Goal: Contribute content: Contribute content

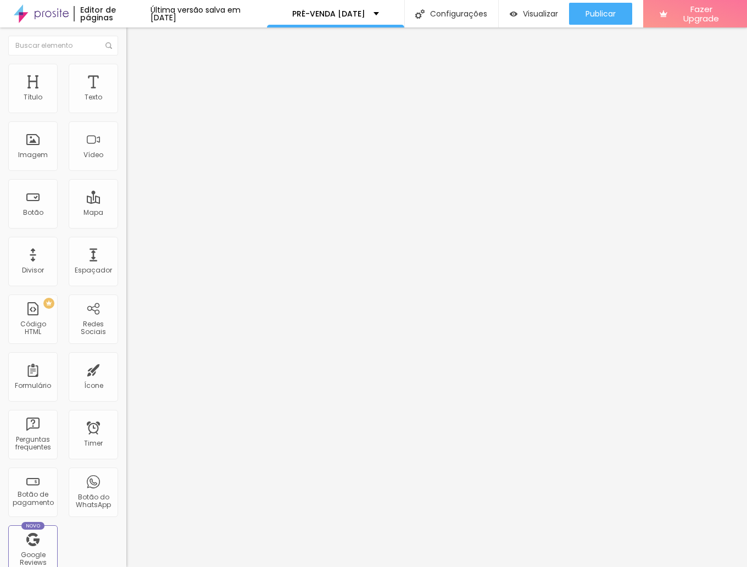
click at [126, 380] on textarea "Olá! Segue o comprovativo da sessão de [DATE] marcada no dia:____ e horário:___…" at bounding box center [188, 389] width 124 height 19
drag, startPoint x: 94, startPoint y: 226, endPoint x: -7, endPoint y: 218, distance: 101.4
click at [0, 218] on html "Editor de páginas Última versão salva em [DATE] PRÉ-VENDA [DATE] Configurações …" at bounding box center [373, 283] width 747 height 567
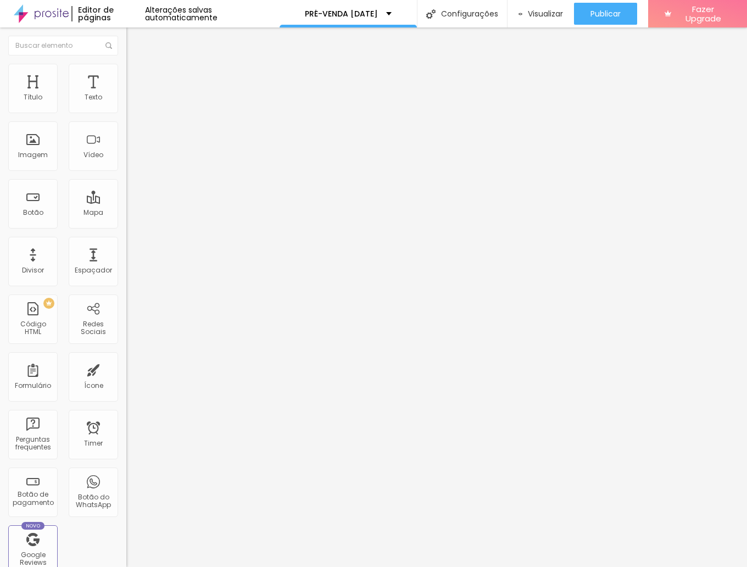
drag, startPoint x: 51, startPoint y: 214, endPoint x: 8, endPoint y: 214, distance: 42.3
click at [126, 380] on textarea "Olá! Segue o comprovativo da sessão de [DATE]... Dia: Hora: Nome da mãe: Nomes …" at bounding box center [188, 389] width 124 height 19
click at [126, 380] on textarea "Olá! Segue o comprovativo da sessão de [DATE]... Dia e hora Nome da mãe: Nomes …" at bounding box center [188, 389] width 124 height 19
drag, startPoint x: 48, startPoint y: 242, endPoint x: 4, endPoint y: 242, distance: 43.9
click at [126, 242] on div "Número do WhatsApp * [PHONE_NUMBER] + 351 Texto do botão COMPROVATIVO DE PAGAME…" at bounding box center [189, 277] width 126 height 366
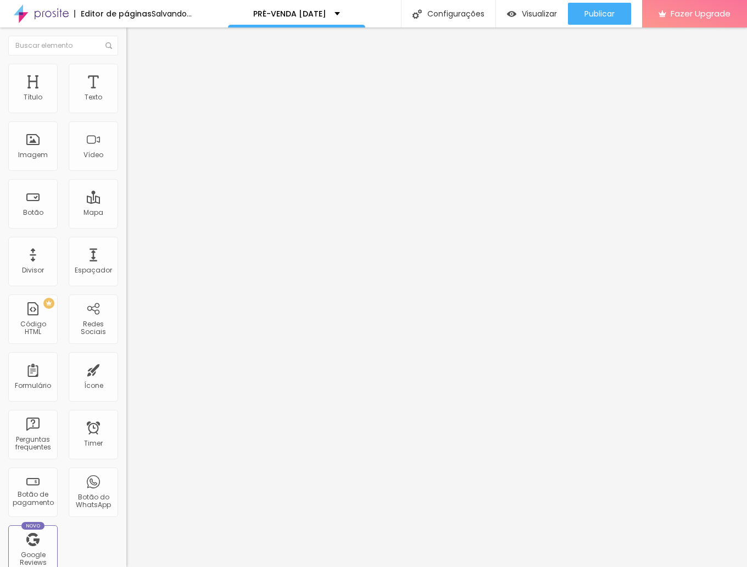
scroll to position [2, 0]
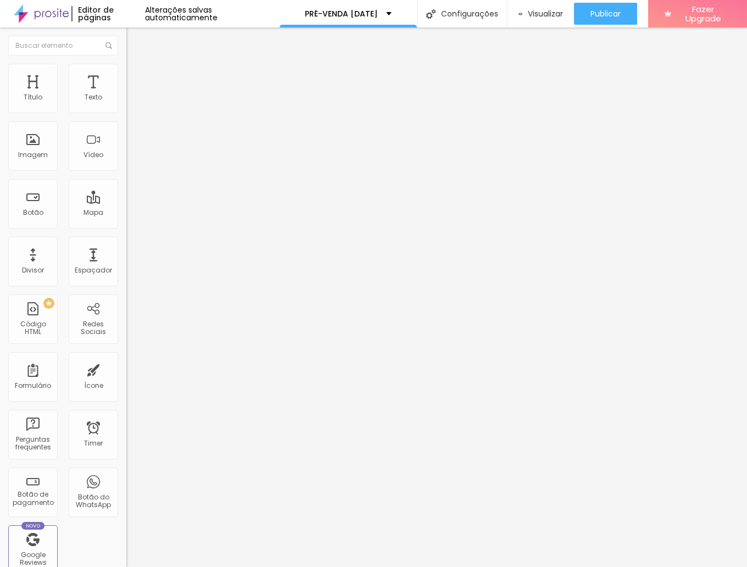
type textarea "Olá! Segue o comprovativo da sessão de [DATE]... Dia e hora Nome da mãe: Nomes …"
click at [126, 426] on img at bounding box center [130, 430] width 8 height 8
click at [126, 434] on img at bounding box center [130, 438] width 8 height 8
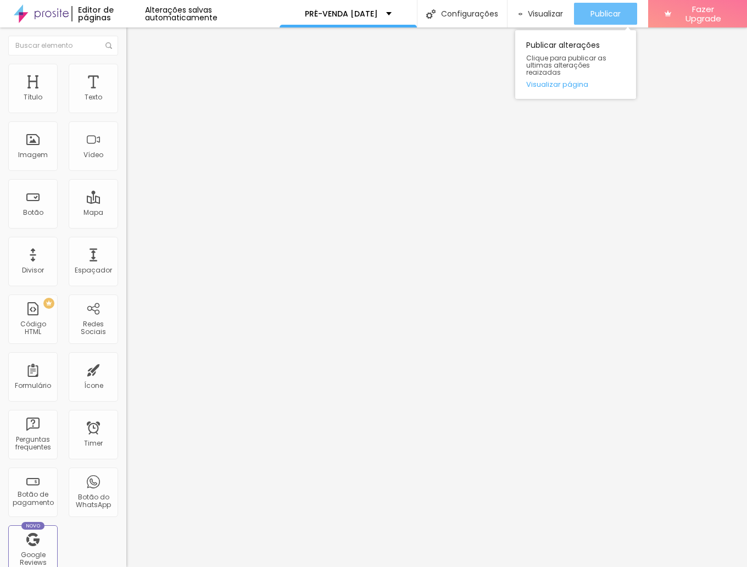
click at [590, 24] on div "Publicar" at bounding box center [605, 14] width 30 height 22
click at [592, 10] on span "Publicar" at bounding box center [605, 13] width 30 height 9
click at [595, 18] on span "Publicar" at bounding box center [605, 13] width 30 height 9
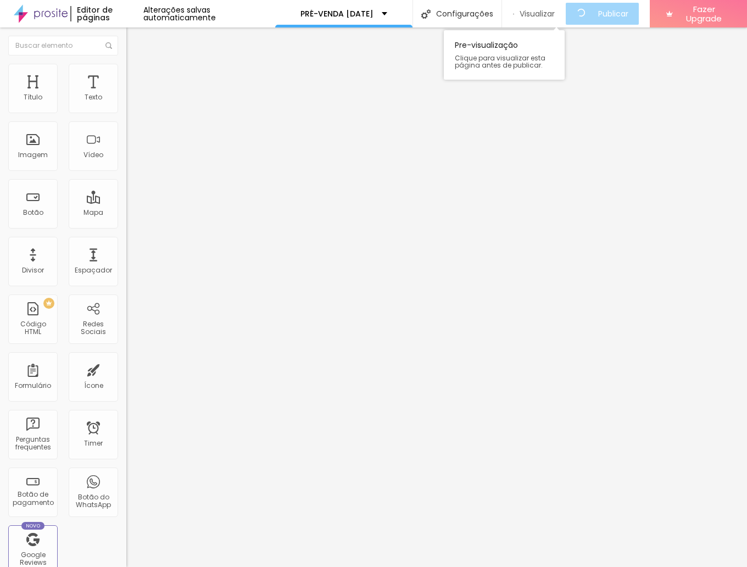
click at [540, 14] on span "Visualizar" at bounding box center [537, 13] width 35 height 9
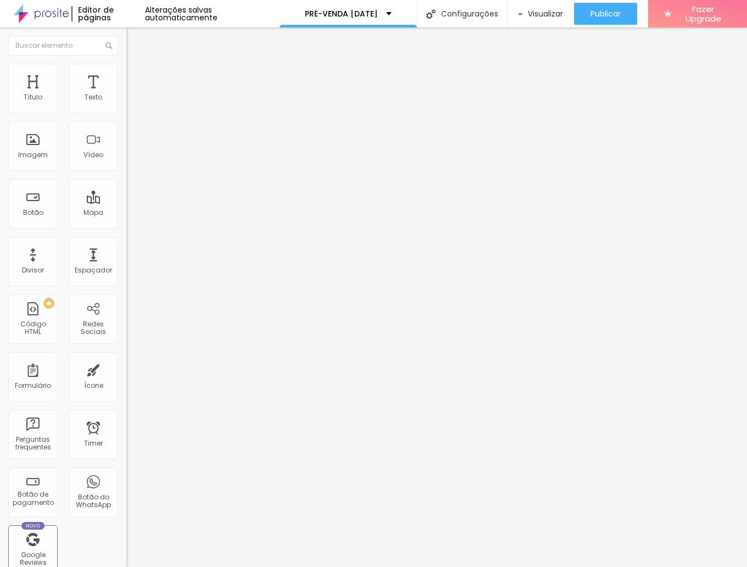
click at [135, 36] on img "button" at bounding box center [139, 40] width 9 height 9
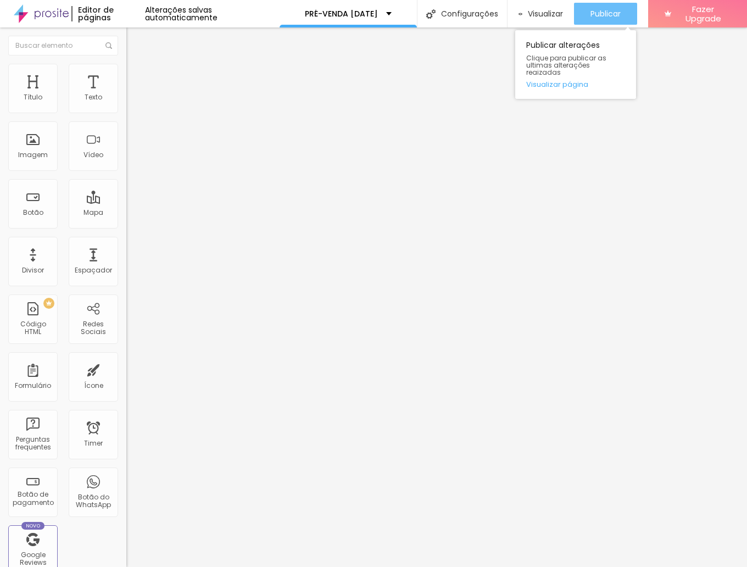
click at [598, 13] on span "Publicar" at bounding box center [605, 13] width 30 height 9
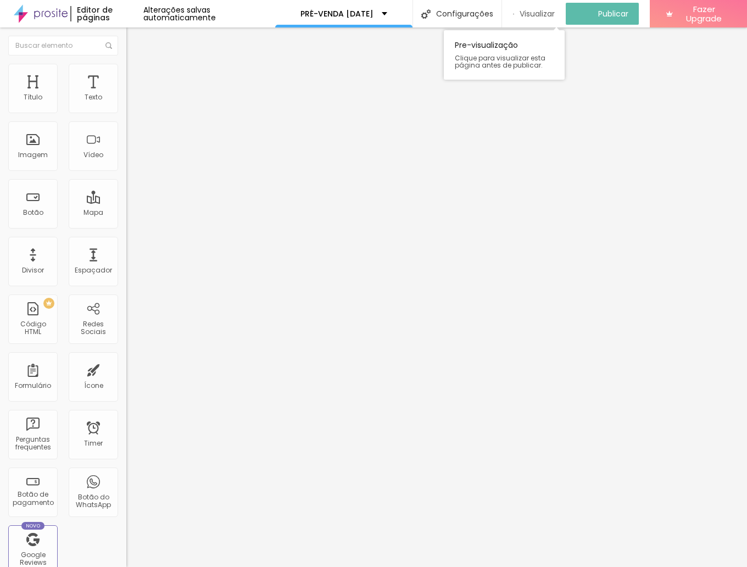
click at [540, 13] on span "Visualizar" at bounding box center [537, 13] width 35 height 9
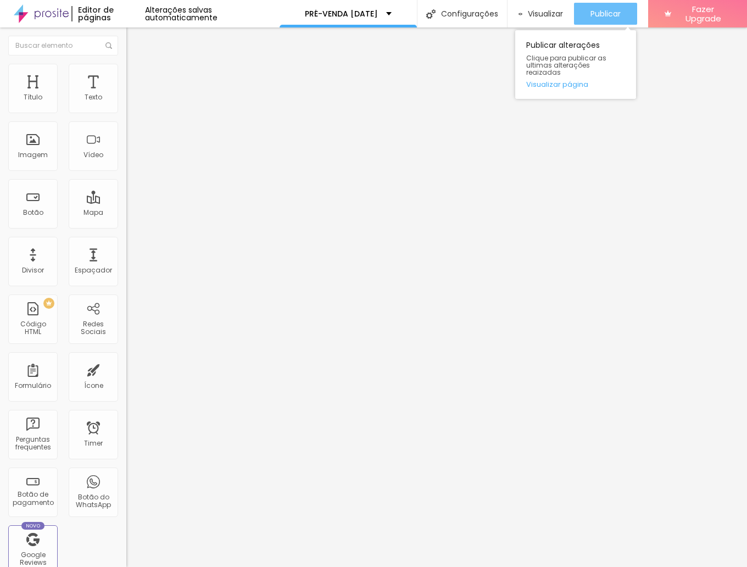
click at [615, 12] on span "Publicar" at bounding box center [605, 13] width 30 height 9
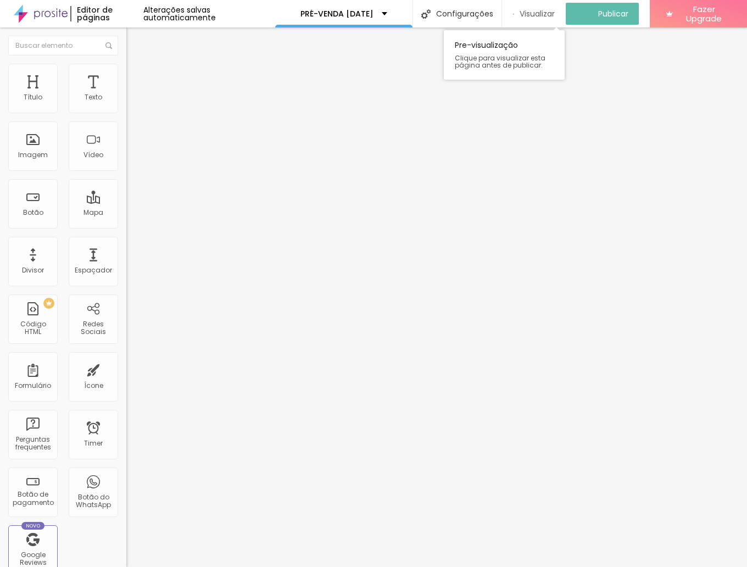
click at [548, 13] on span "Visualizar" at bounding box center [537, 13] width 35 height 9
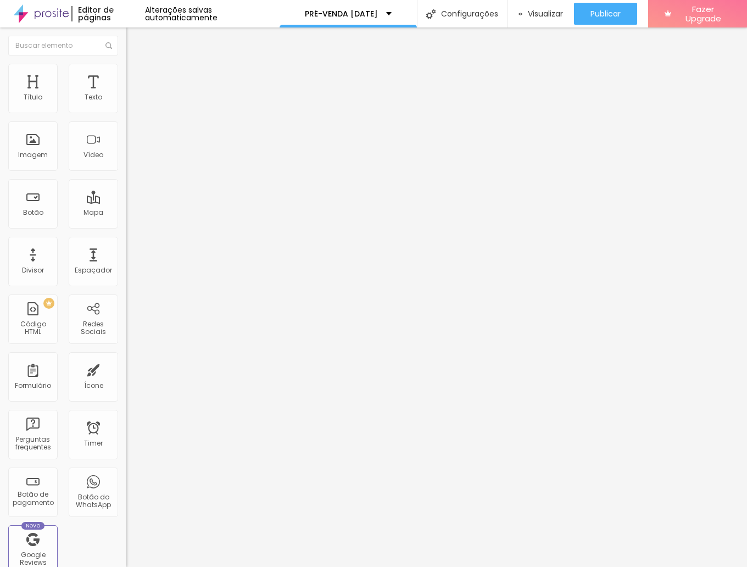
click at [126, 380] on textarea "Olá! Segue o comprovativo da sessão de [DATE]... Dia e hora Nome da mãe: Nomes …" at bounding box center [188, 389] width 124 height 19
drag, startPoint x: 90, startPoint y: 204, endPoint x: -25, endPoint y: 187, distance: 116.5
click at [0, 187] on html "Editor de páginas Alterações salvas automaticamente PRÉ-VENDA [DATE] Configuraç…" at bounding box center [373, 283] width 747 height 567
click at [126, 380] on textarea "JÁ PAGUEI A RESERVA Dia e hora Nome da mãe: Nomes e idades: Email:" at bounding box center [188, 389] width 124 height 19
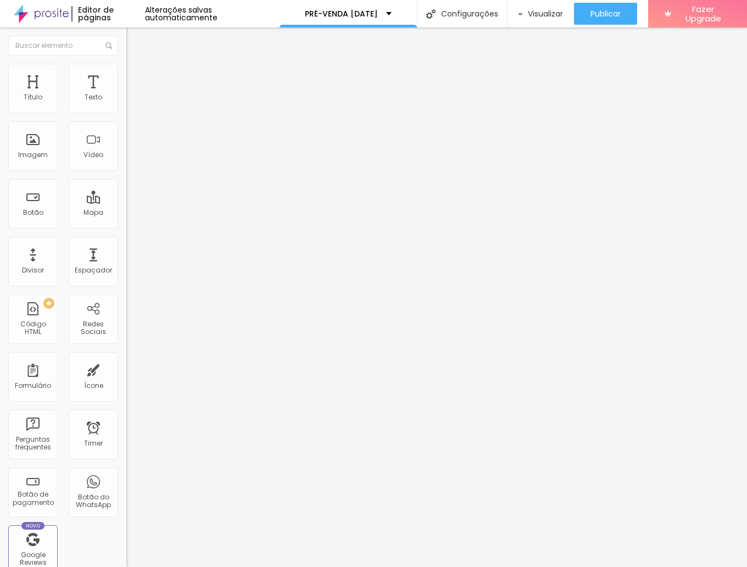
click at [126, 372] on div "Editar Botão do WhatsApp Conteúdo Estilo Avançado Número do WhatsApp * [PHONE_N…" at bounding box center [189, 296] width 126 height 539
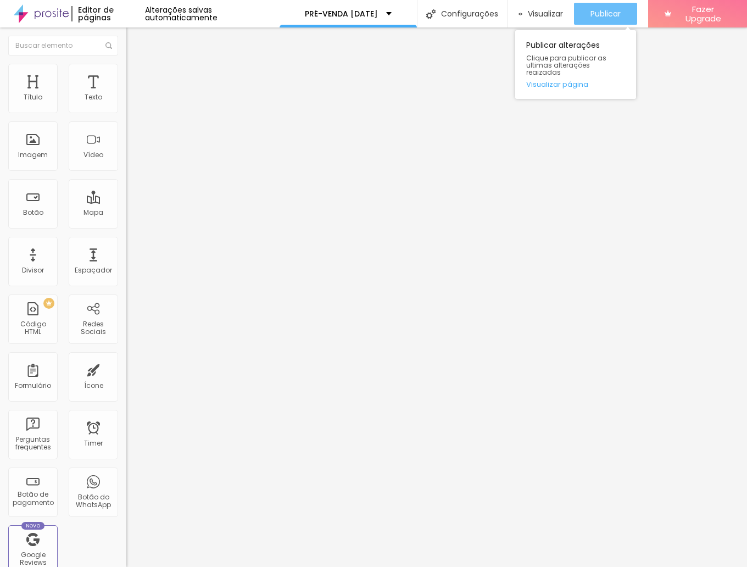
click at [618, 15] on span "Publicar" at bounding box center [605, 13] width 30 height 9
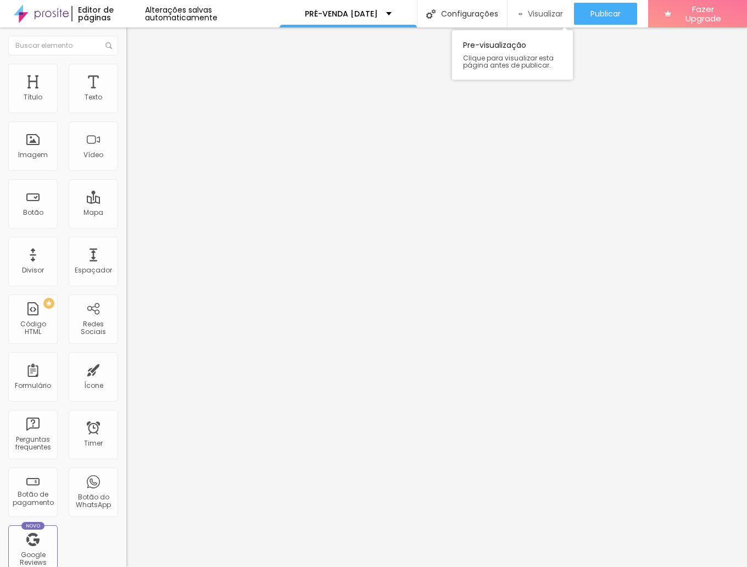
click at [528, 13] on span "Visualizar" at bounding box center [545, 13] width 35 height 9
click at [126, 380] on textarea "JÁ PAGUEI A RESERVA Dia e hora: Nome da mãe: Nomes e idades: Email:" at bounding box center [188, 389] width 124 height 19
click at [126, 380] on textarea "JÁ PAGUEI A RESERVA Dia e hora: - Nome da mãe: Nomes e idades: Email:" at bounding box center [188, 389] width 124 height 19
click at [126, 380] on textarea "JÁ PAGUEI A RESERVA Dia e hora: - Nome da mãe: - Nomes e idades: Email:" at bounding box center [188, 389] width 124 height 19
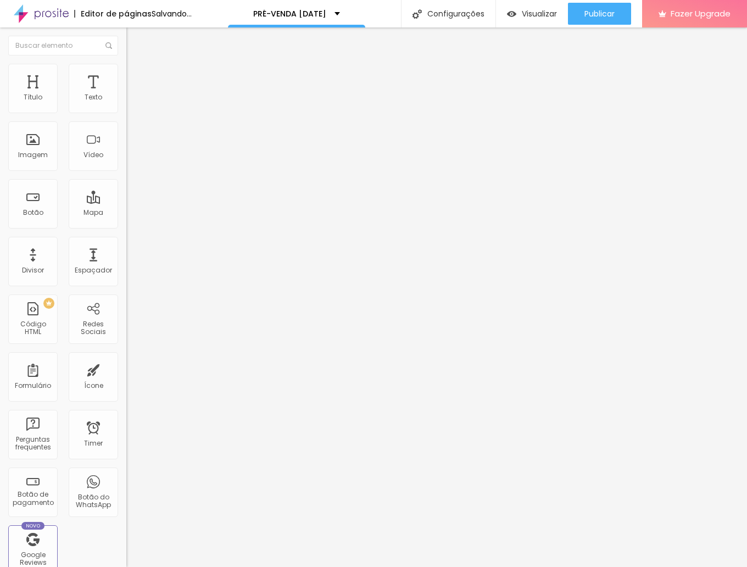
click at [126, 380] on textarea "JÁ PAGUEI A RESERVA Dia e hora: - Nome da mãe: - Nomes e idades: - Email:" at bounding box center [188, 389] width 124 height 19
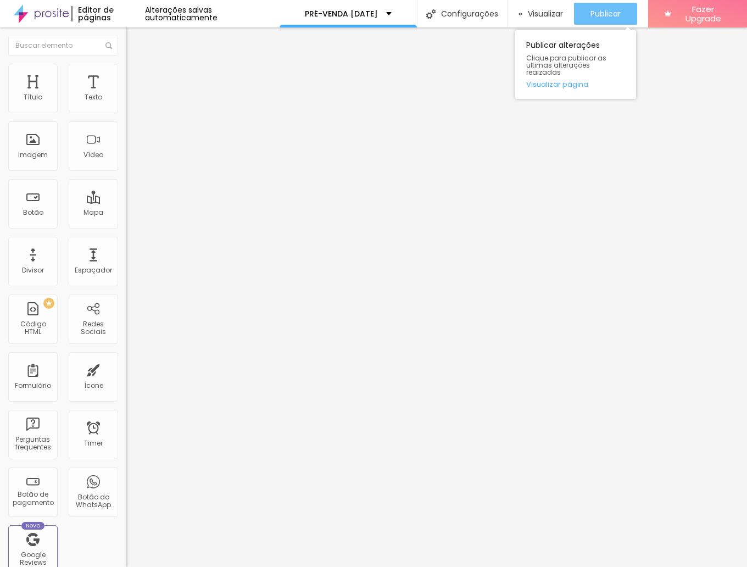
click at [605, 16] on span "Publicar" at bounding box center [605, 13] width 30 height 9
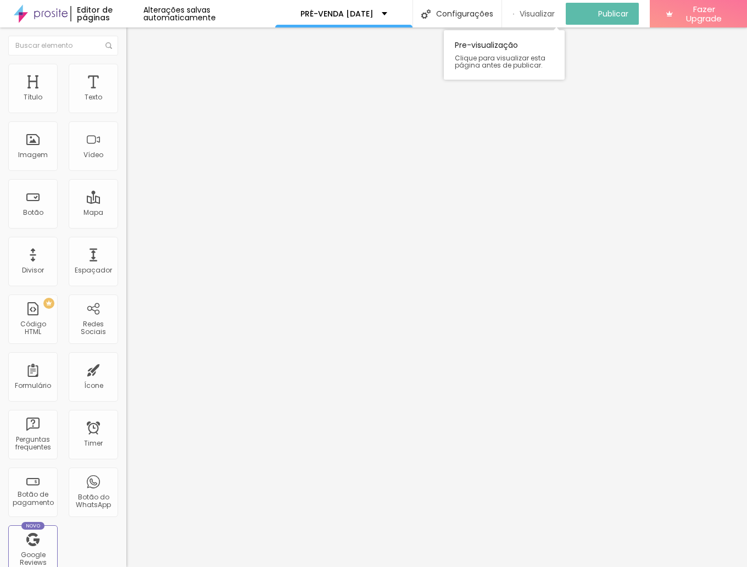
click at [530, 14] on span "Visualizar" at bounding box center [537, 13] width 35 height 9
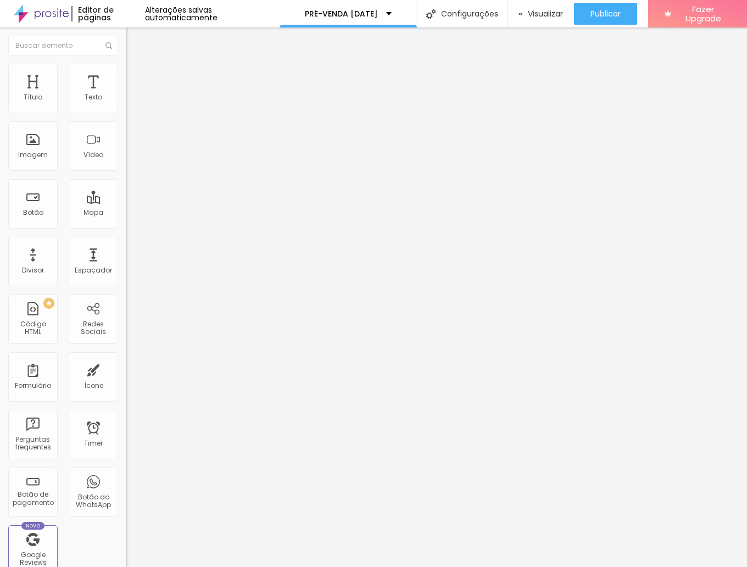
click at [126, 380] on textarea "JÁ PAGUEI A RESERVA Dia e hora: - Nome da mãe: - Nomes e idades: - Email: - Con…" at bounding box center [188, 389] width 124 height 19
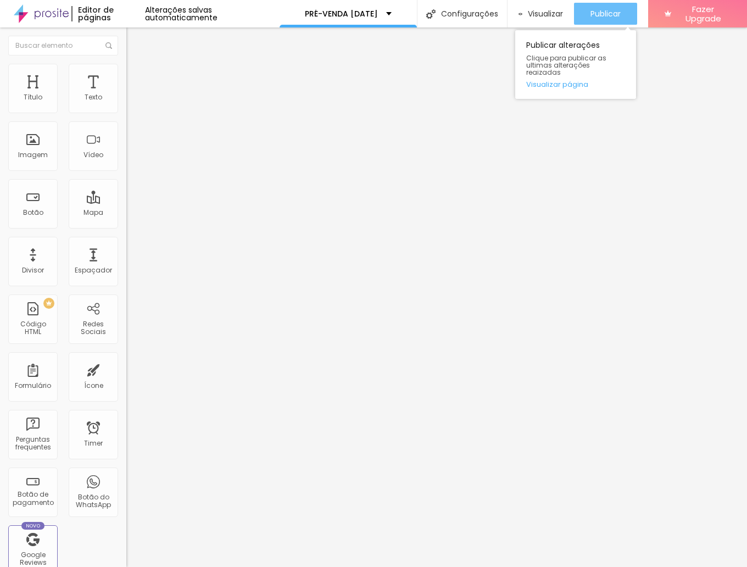
click at [584, 16] on button "Publicar" at bounding box center [605, 14] width 63 height 22
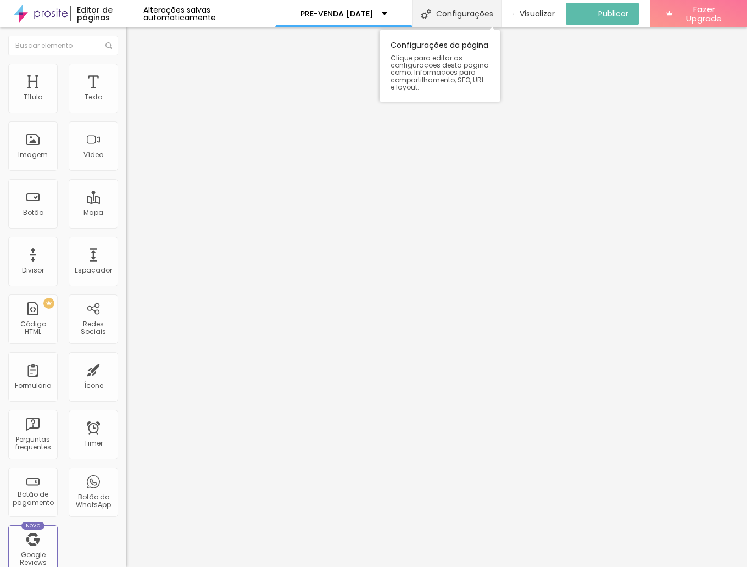
click at [488, 19] on div "Configurações" at bounding box center [456, 13] width 89 height 27
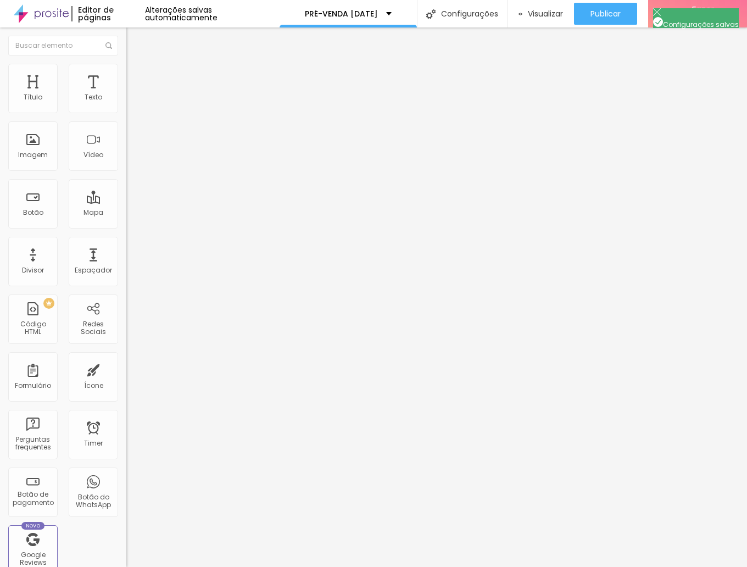
click at [570, 566] on div at bounding box center [373, 578] width 747 height 10
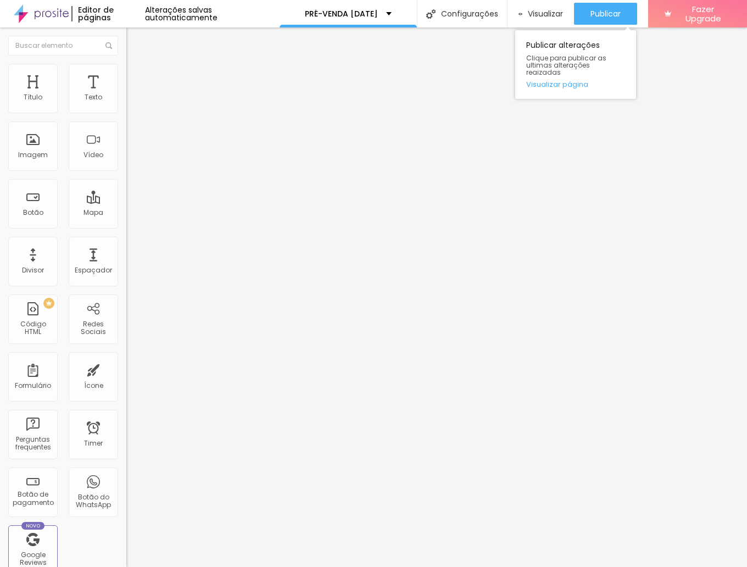
click at [606, 2] on div "Publicar Publicar alterações Clique para publicar as ultimas alterações reaizad…" at bounding box center [605, 13] width 63 height 27
click at [606, 9] on span "Publicar" at bounding box center [605, 13] width 30 height 9
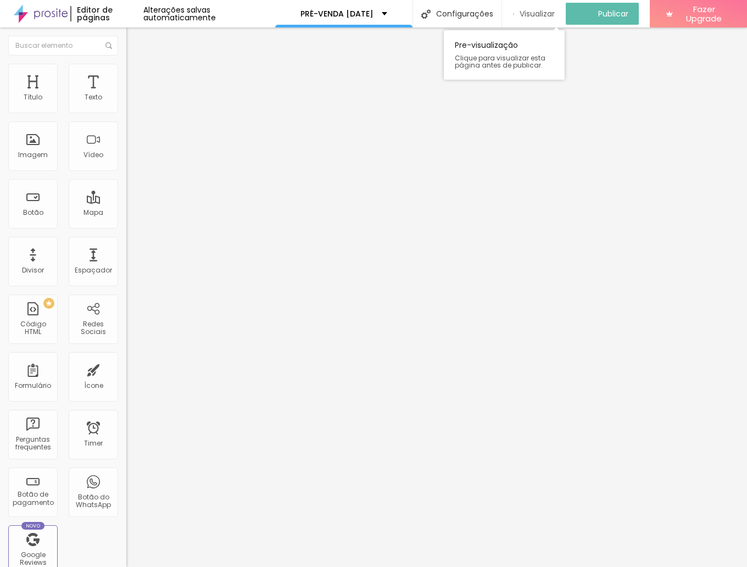
click at [555, 15] on span "Visualizar" at bounding box center [537, 13] width 35 height 9
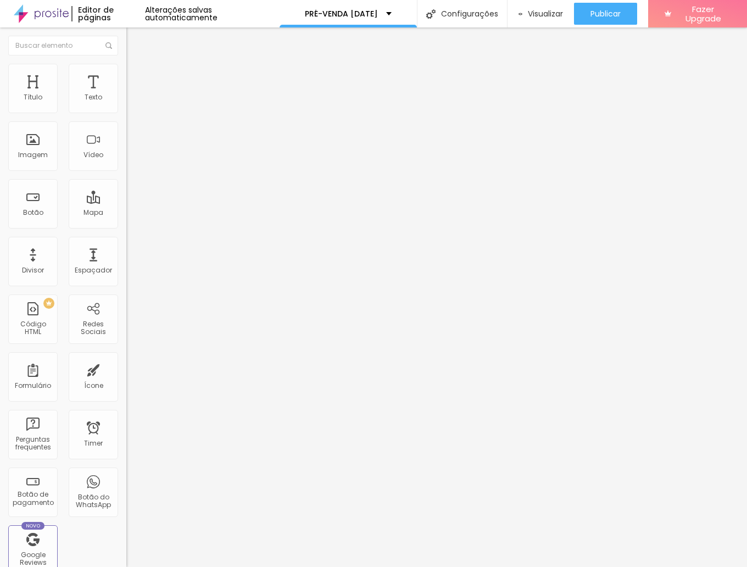
click at [126, 380] on textarea "JÁ PAGUEI A RESERVA Dia e hora: - Nome da mãe: - Nomes e idades: - Email: - Con…" at bounding box center [188, 389] width 124 height 19
click at [126, 380] on textarea "JÁ PAGUEI A RESERVA - Dia e hora: - Nome da mãe: - Nomes e idades: - Email: - C…" at bounding box center [188, 389] width 124 height 19
click at [126, 380] on textarea "- JÁ PAGUEI A RESERVA - Dia e hora: - Nome da mãe: - Nomes e idades: - Email: -…" at bounding box center [188, 389] width 124 height 19
drag, startPoint x: 18, startPoint y: 196, endPoint x: -25, endPoint y: 196, distance: 42.8
click at [0, 196] on html "Editor de páginas Alterações salvas automaticamente PRÉ-VENDA [DATE] Configuraç…" at bounding box center [373, 283] width 747 height 567
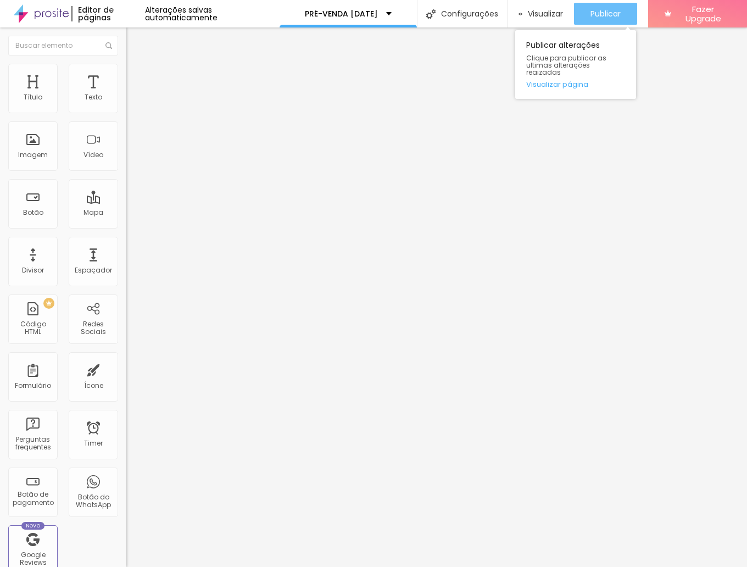
click at [618, 14] on span "Publicar" at bounding box center [605, 13] width 30 height 9
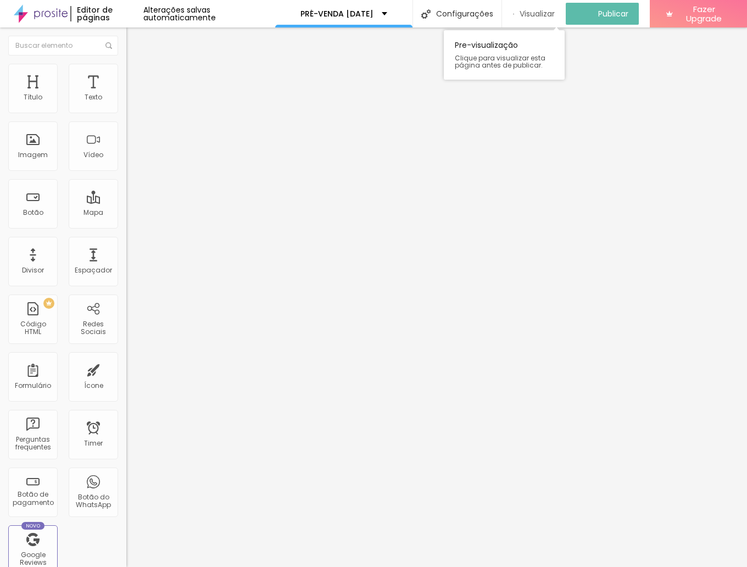
click at [542, 18] on span "Visualizar" at bounding box center [537, 13] width 35 height 9
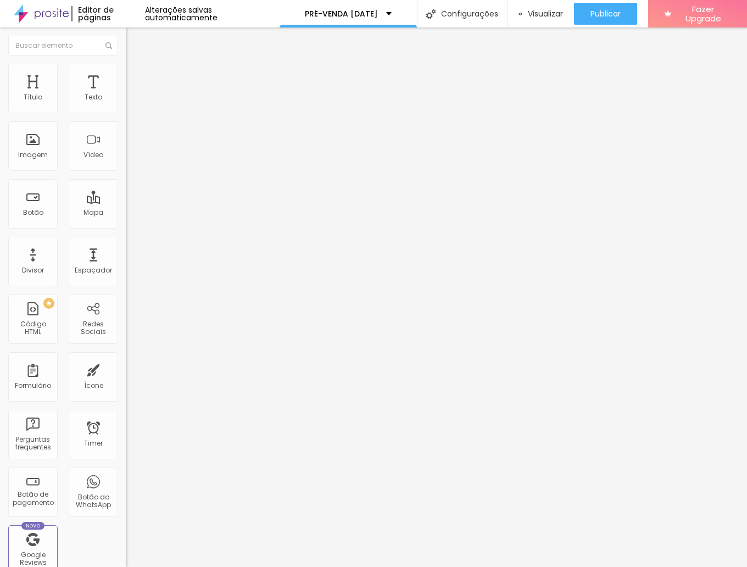
click at [126, 380] on textarea "/ JÁ PAGUEI A RESERVA / Dia e hora: - Nome da mãe: - Nomes e idades: - Email: -…" at bounding box center [188, 389] width 124 height 19
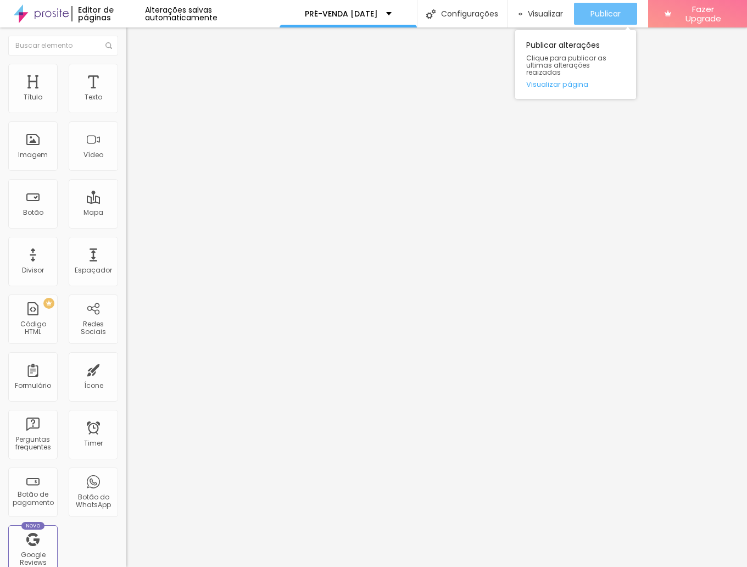
type textarea "/ JÁ PAGUEI A RESERVA / Dia e hora: - Nome da mãe: - Nomes e idades: - Email: -…"
click at [615, 15] on span "Publicar" at bounding box center [605, 13] width 30 height 9
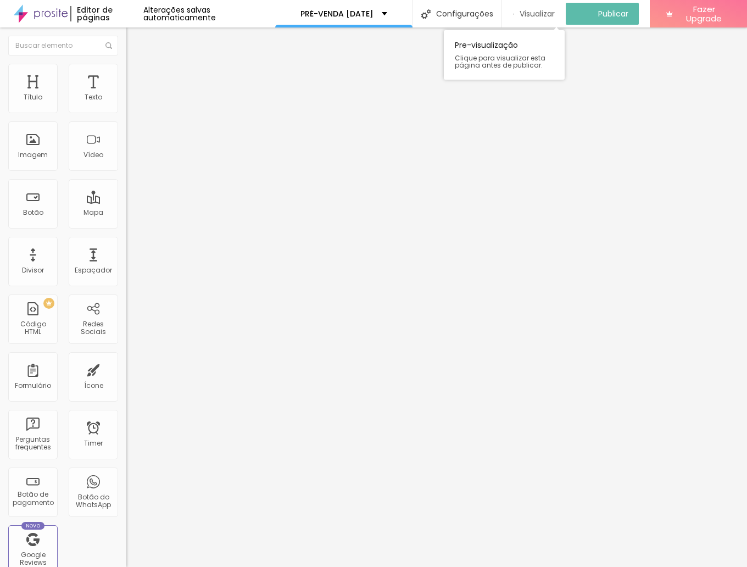
click at [552, 14] on span "Visualizar" at bounding box center [537, 13] width 35 height 9
